Goal: Task Accomplishment & Management: Complete application form

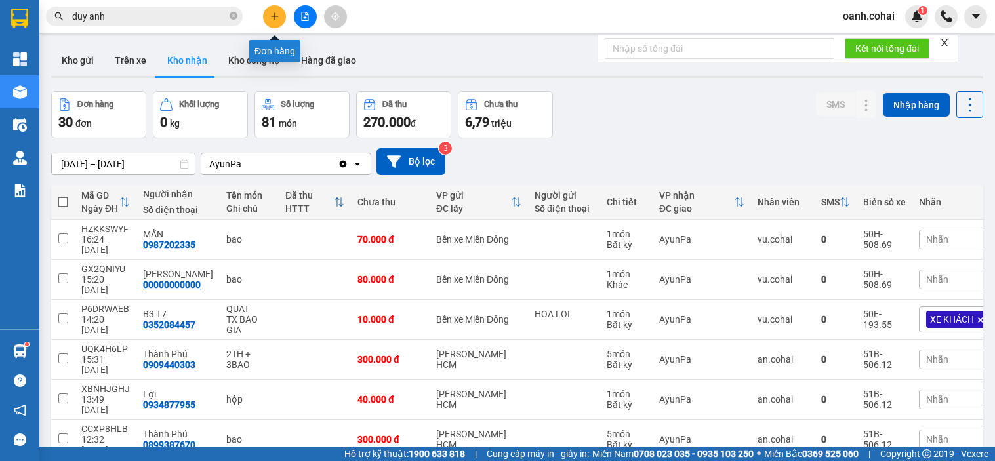
click at [274, 12] on icon "plus" at bounding box center [274, 16] width 9 height 9
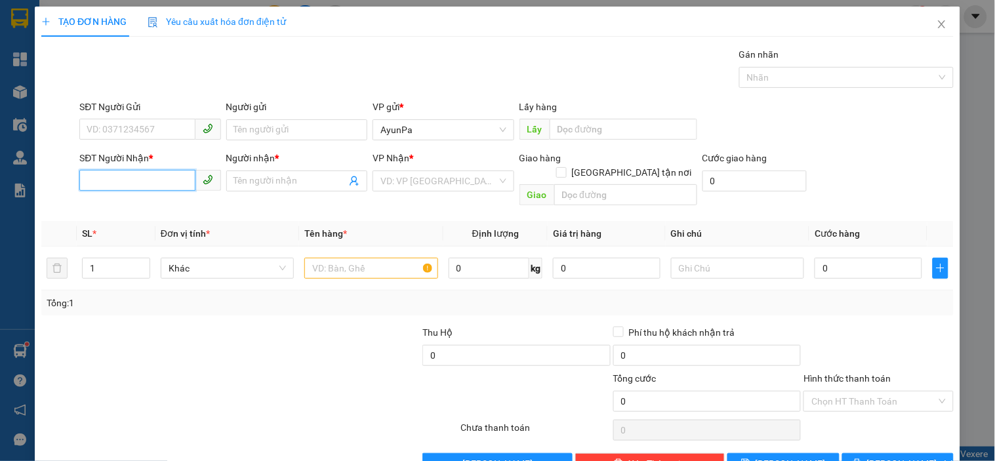
click at [163, 190] on input "SĐT Người Nhận *" at bounding box center [136, 180] width 115 height 21
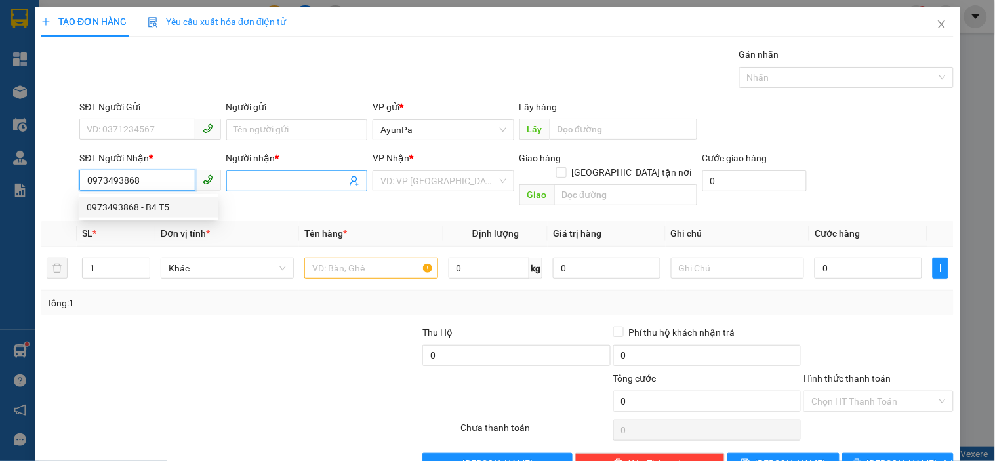
type input "0973493868"
click at [291, 184] on input "Người nhận *" at bounding box center [290, 181] width 112 height 14
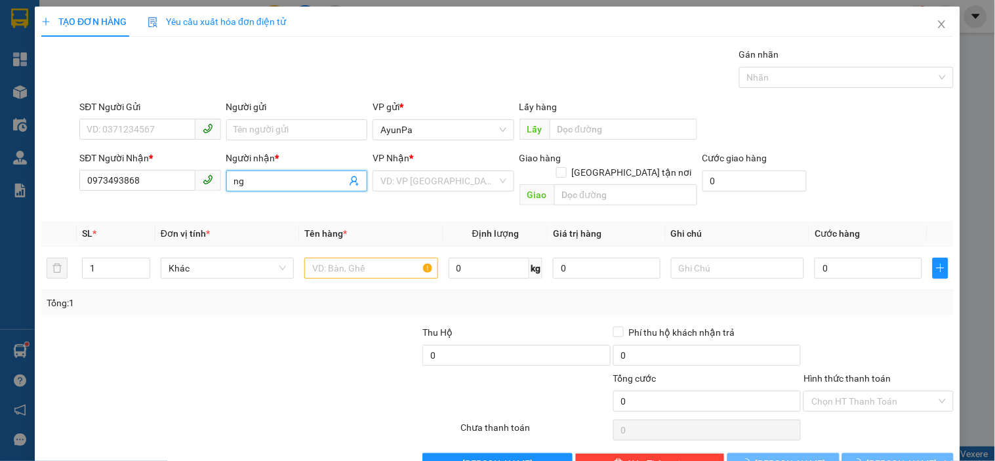
type input "n"
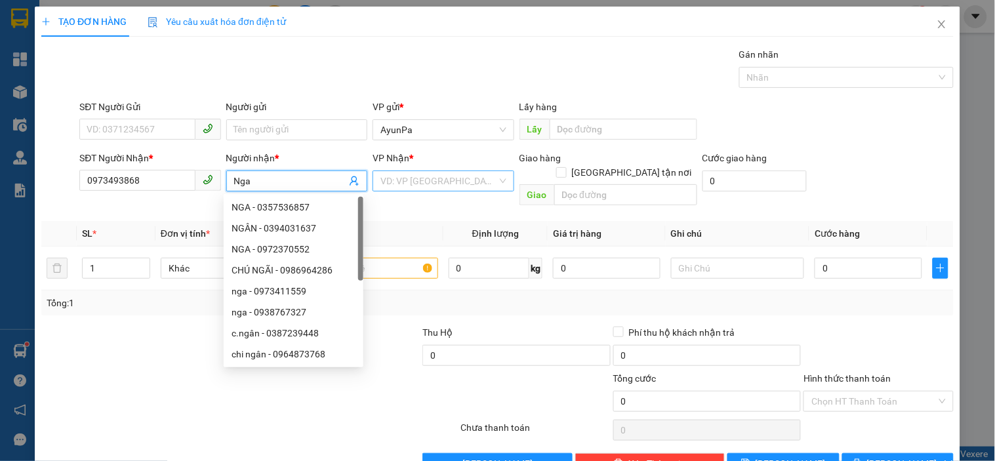
type input "Nga"
click at [445, 182] on input "search" at bounding box center [438, 181] width 116 height 20
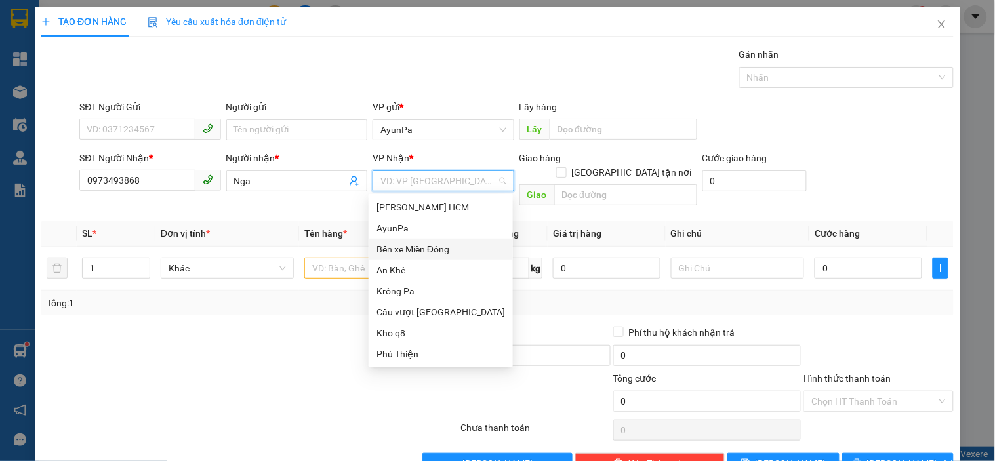
click at [412, 246] on div "Bến xe Miền Đông" at bounding box center [440, 249] width 129 height 14
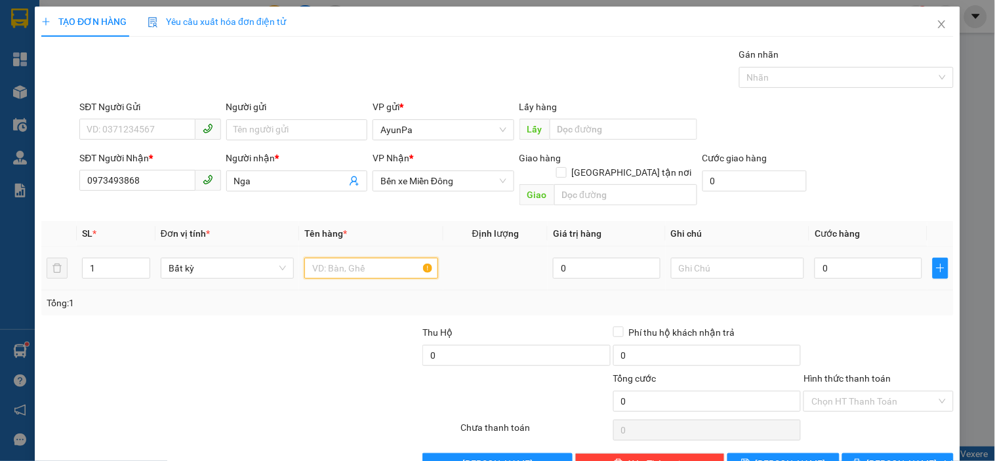
click at [344, 258] on input "text" at bounding box center [370, 268] width 133 height 21
type input "1gói thuốc"
click at [300, 353] on div at bounding box center [326, 348] width 191 height 46
click at [482, 178] on span "Bến xe Miền Đông" at bounding box center [442, 181] width 125 height 20
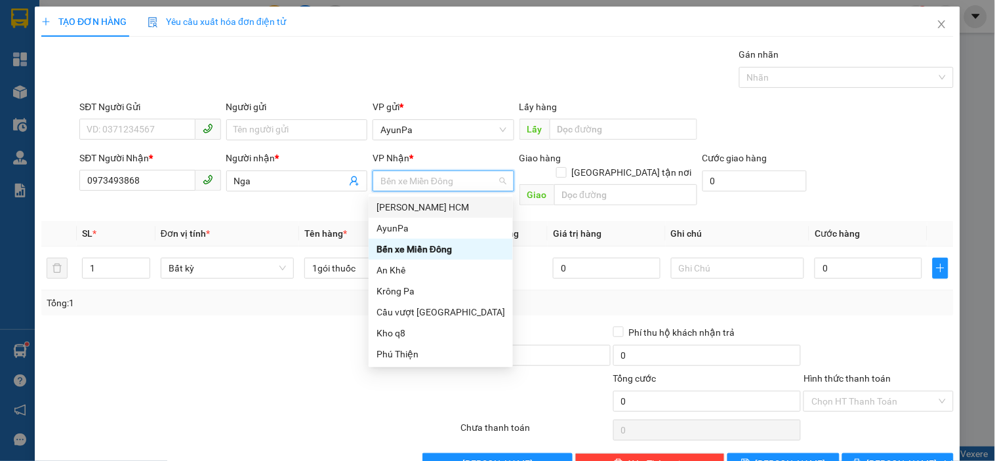
click at [427, 212] on div "[PERSON_NAME] HCM" at bounding box center [440, 207] width 129 height 14
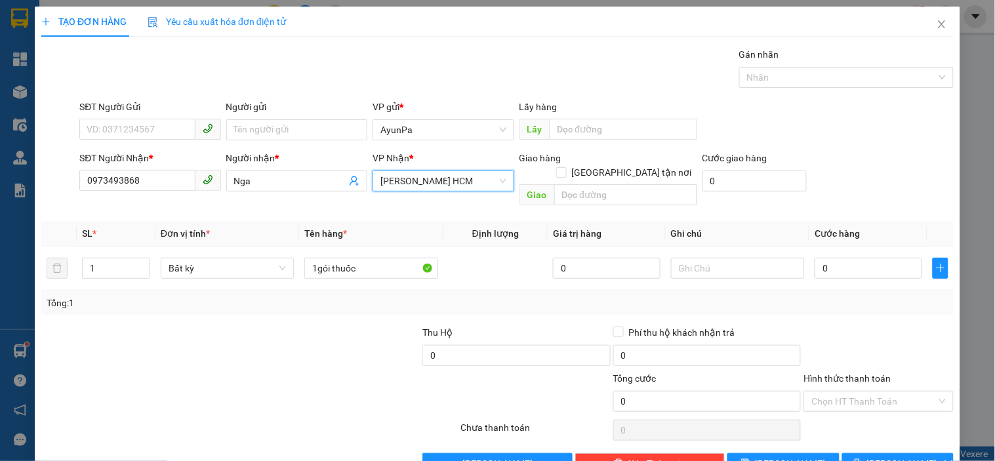
scroll to position [24, 0]
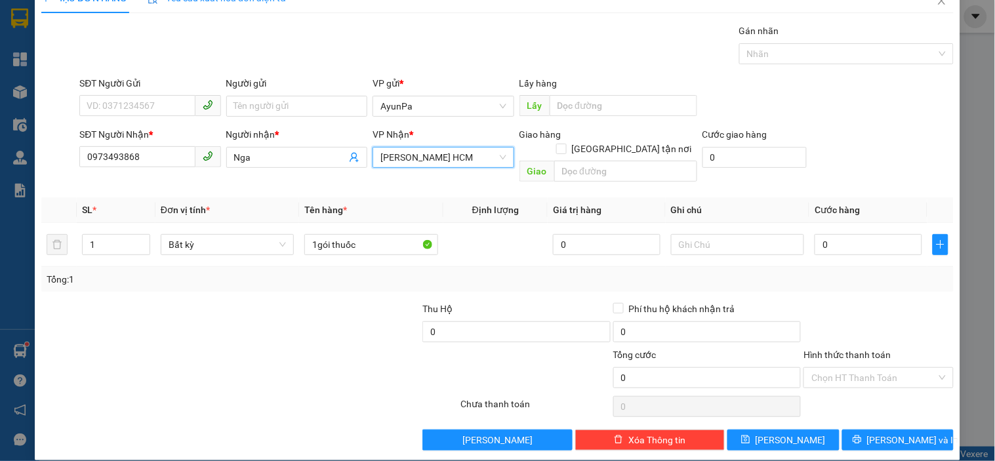
click at [862, 282] on div "Transit Pickup Surcharge Ids Transit Deliver Surcharge Ids Transit Deliver Surc…" at bounding box center [497, 237] width 912 height 427
click at [849, 430] on button "[PERSON_NAME] và In" at bounding box center [898, 440] width 112 height 21
click at [851, 368] on input "Hình thức thanh toán" at bounding box center [873, 378] width 125 height 20
click at [822, 409] on div "Miễn phí" at bounding box center [870, 410] width 132 height 14
click at [873, 430] on button "[PERSON_NAME] và In" at bounding box center [898, 440] width 112 height 21
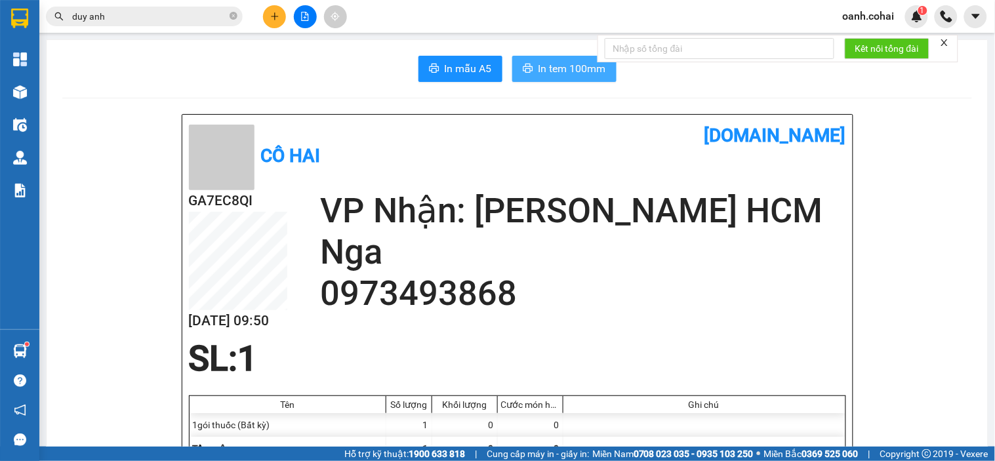
click at [575, 68] on span "In tem 100mm" at bounding box center [572, 68] width 68 height 16
